Goal: Task Accomplishment & Management: Manage account settings

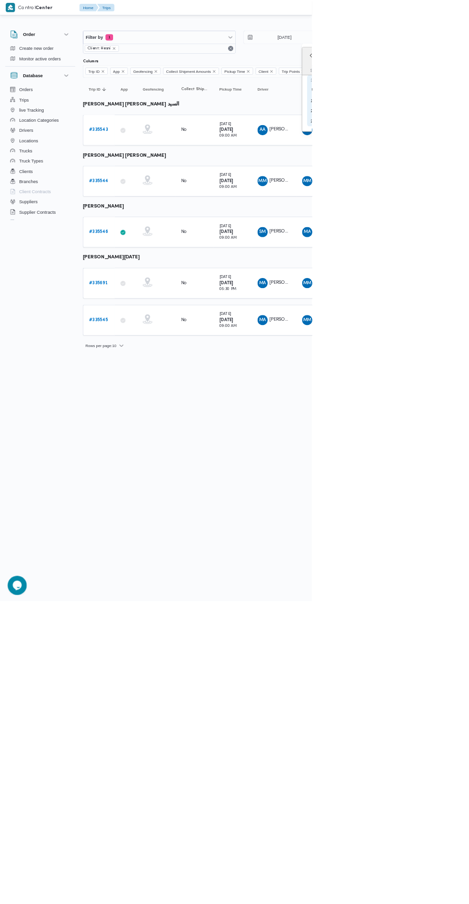
type input "4/9/2025"
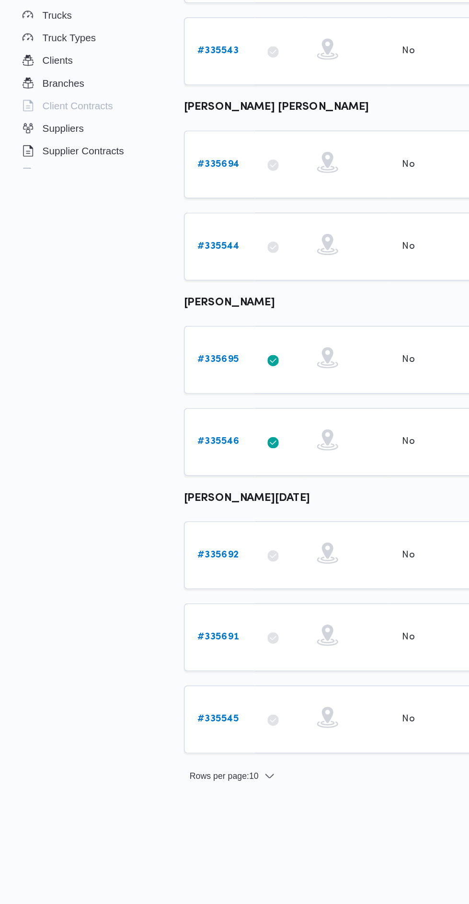
click at [147, 454] on link "# 335695" at bounding box center [148, 460] width 28 height 12
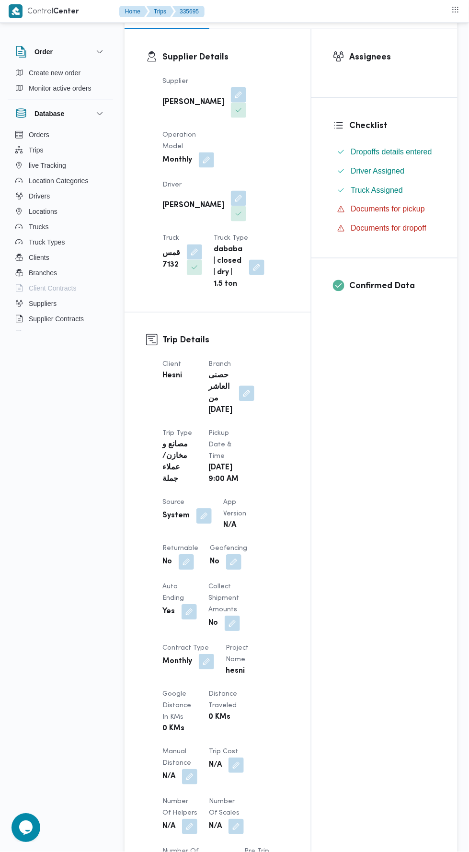
scroll to position [182, 0]
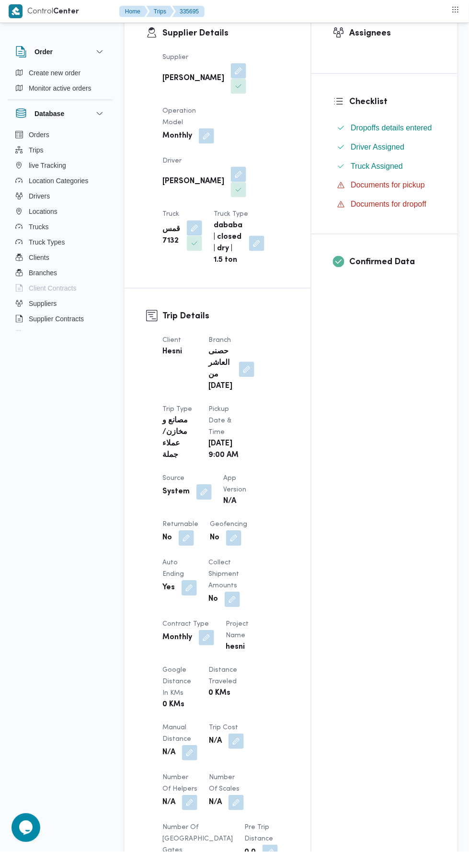
click at [247, 362] on button "button" at bounding box center [246, 369] width 15 height 15
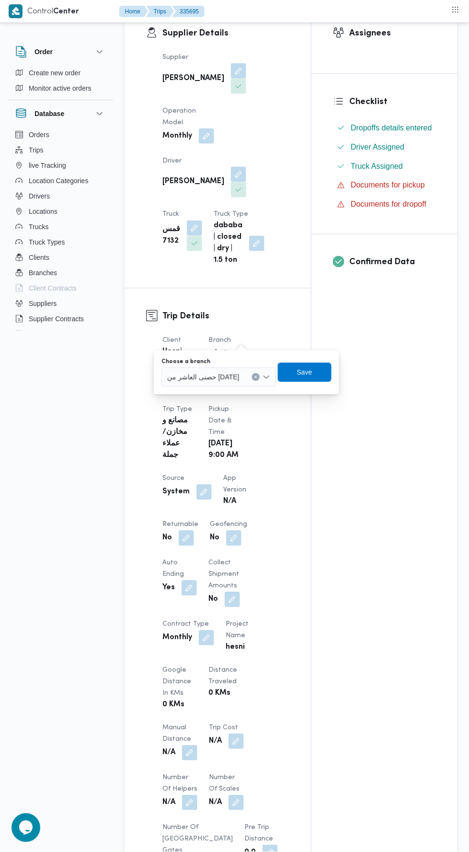
click at [222, 376] on span "حصنى العاشر من رمضان" at bounding box center [203, 376] width 72 height 11
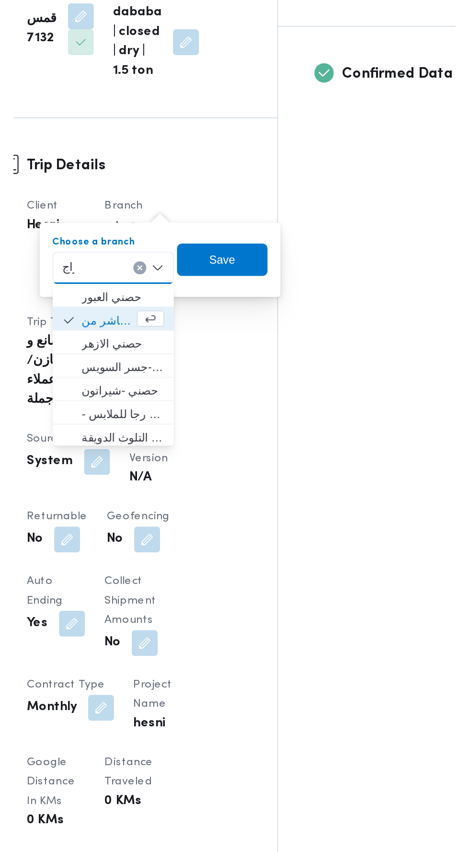
scroll to position [0, 0]
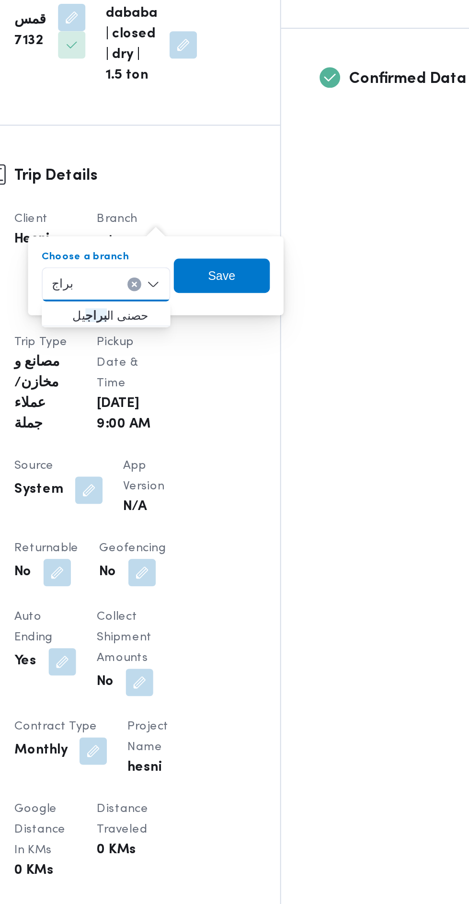
type input "براج"
click at [227, 356] on span "حصنى ال براج يل" at bounding box center [219, 355] width 49 height 12
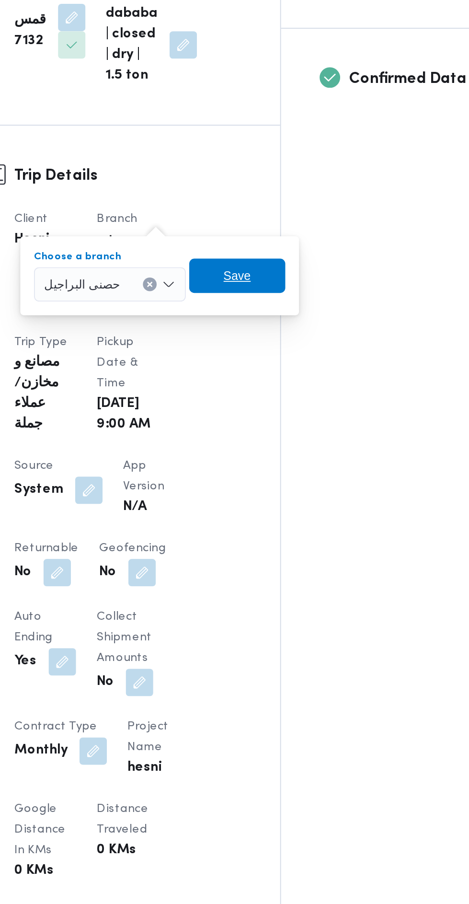
click at [293, 330] on span "Save" at bounding box center [287, 332] width 54 height 19
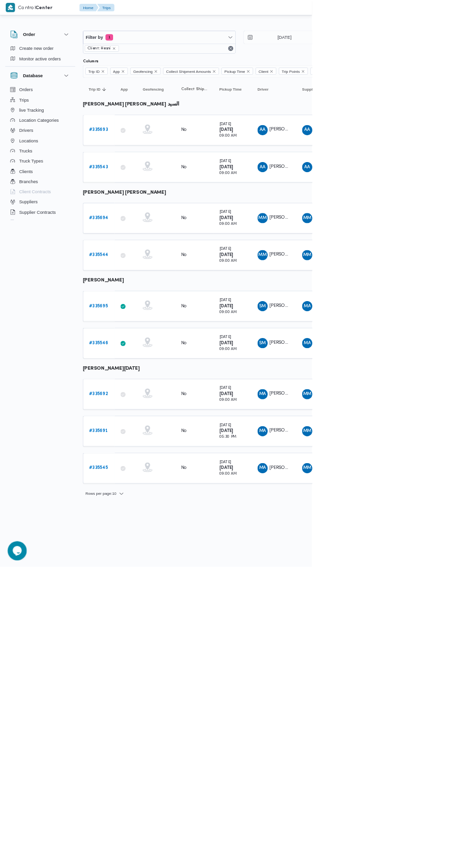
click at [150, 457] on b "# 335695" at bounding box center [148, 460] width 28 height 6
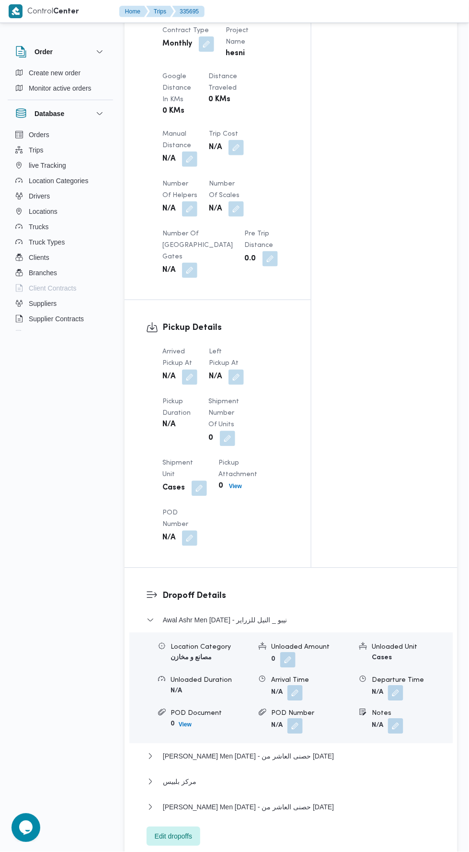
scroll to position [754, 0]
click at [194, 368] on button "button" at bounding box center [189, 375] width 15 height 15
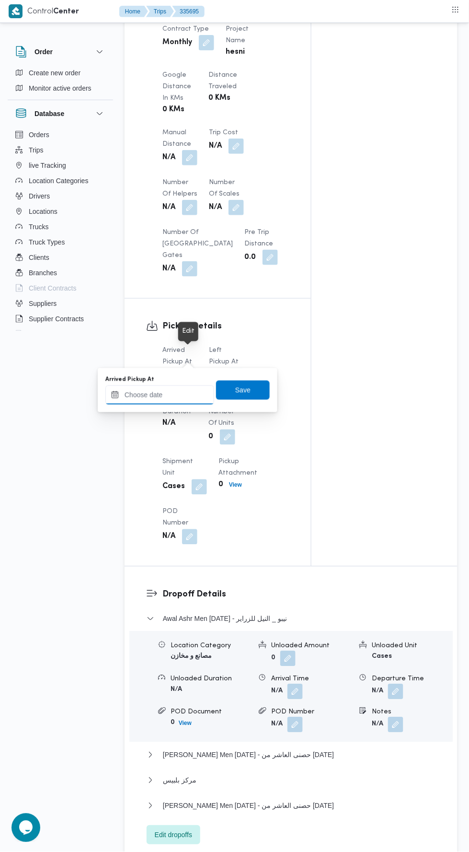
click at [186, 397] on input "Arrived Pickup At" at bounding box center [159, 394] width 109 height 19
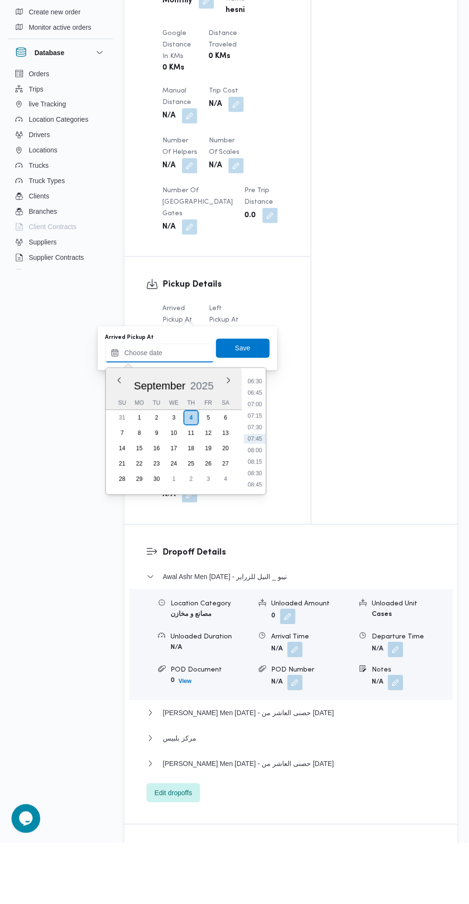
scroll to position [735, 0]
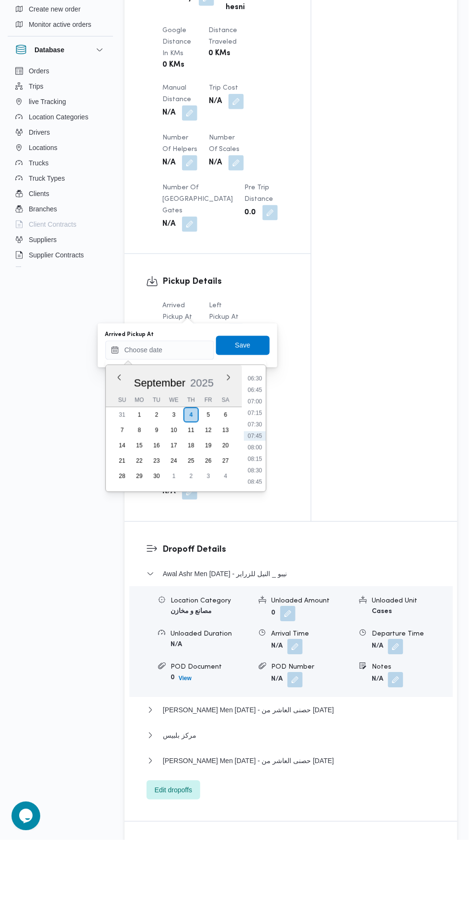
click at [254, 510] on li "08:00" at bounding box center [255, 512] width 22 height 10
type input "04/09/2025 08:00"
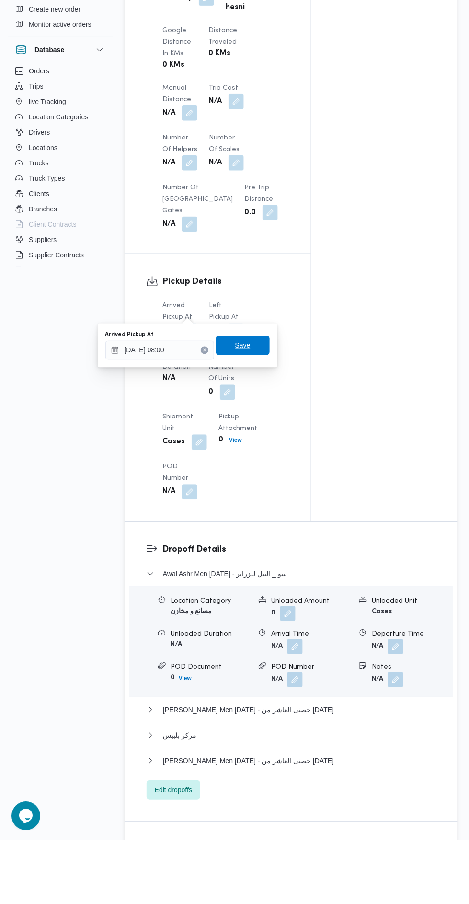
click at [254, 408] on span "Save" at bounding box center [243, 409] width 54 height 19
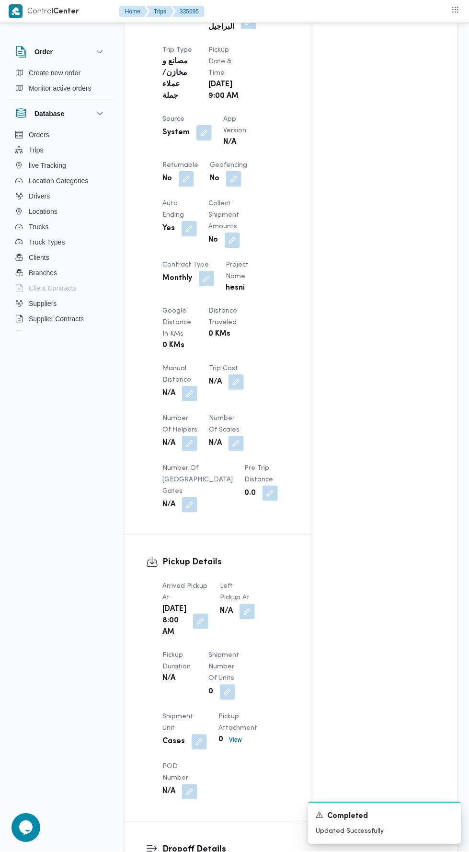
scroll to position [0, 0]
